Goal: Navigation & Orientation: Find specific page/section

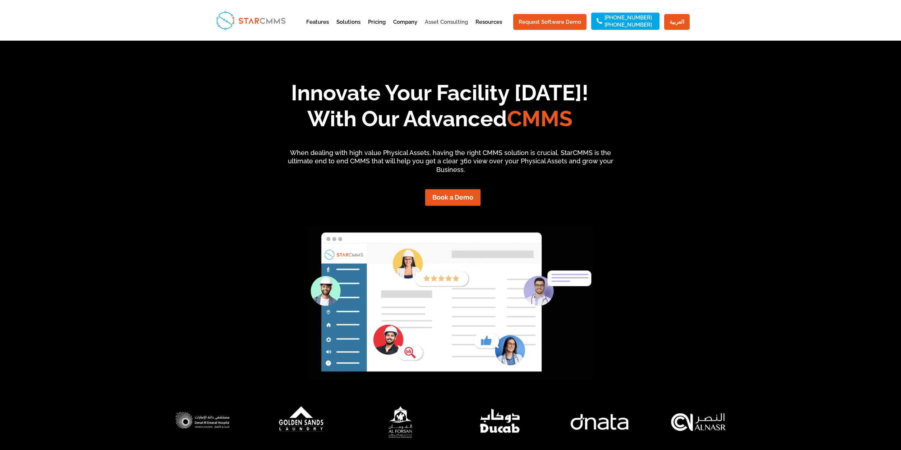
click at [451, 23] on link "Asset Consulting" at bounding box center [446, 28] width 43 height 18
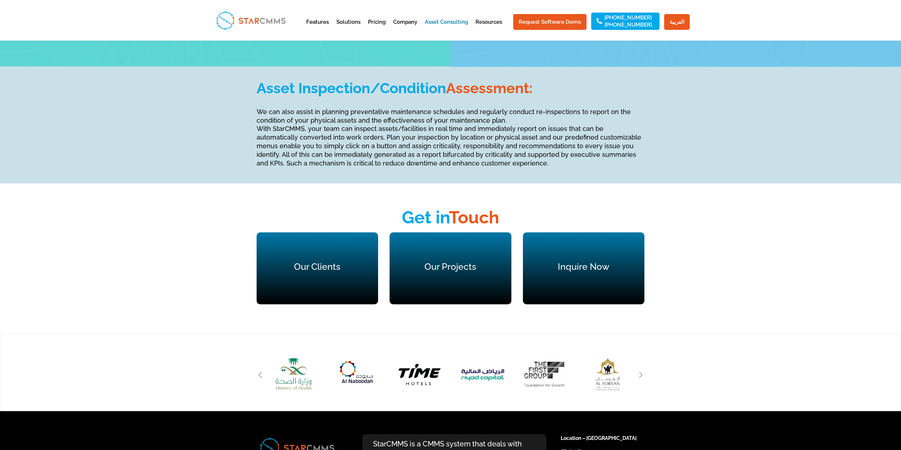
scroll to position [1329, 0]
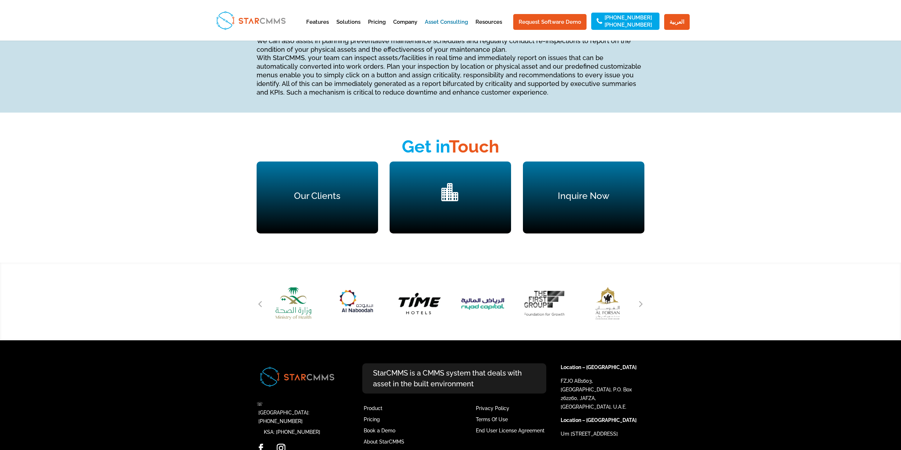
click at [477, 193] on div "Our Projects" at bounding box center [449, 197] width 121 height 72
